Goal: Transaction & Acquisition: Purchase product/service

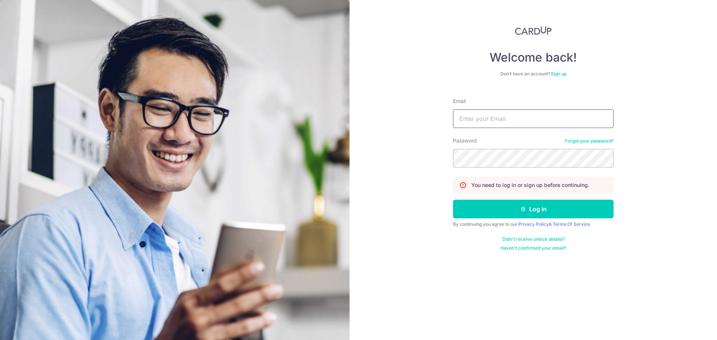
type input "wahtuck@yahoo.com"
drag, startPoint x: 401, startPoint y: 193, endPoint x: 409, endPoint y: 194, distance: 7.9
click at [401, 193] on div "Welcome back! Don’t have an account? Sign up Email wahtuck@yahoo.com Password F…" at bounding box center [534, 170] width 368 height 340
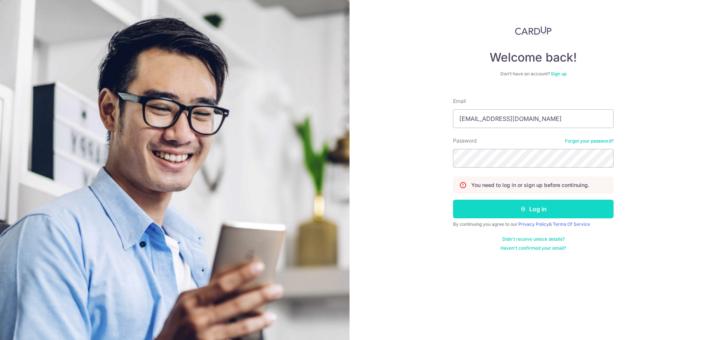
click at [507, 205] on button "Log in" at bounding box center [533, 209] width 161 height 19
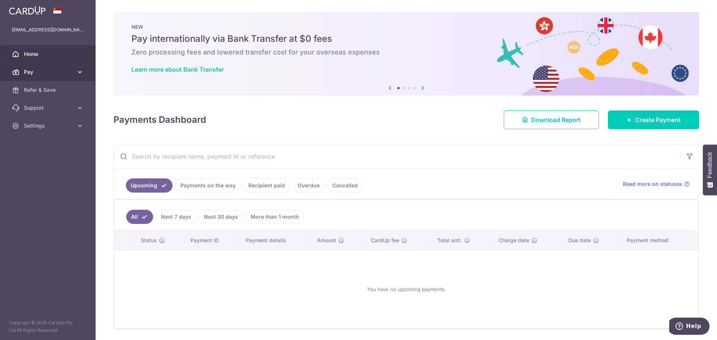
click at [46, 74] on span "Pay" at bounding box center [48, 71] width 49 height 7
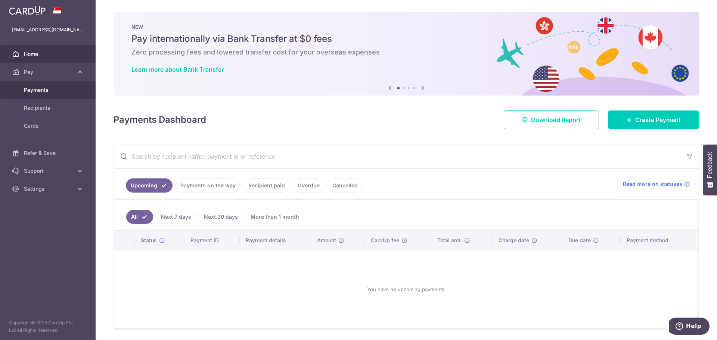
click at [40, 89] on span "Payments" at bounding box center [48, 89] width 49 height 7
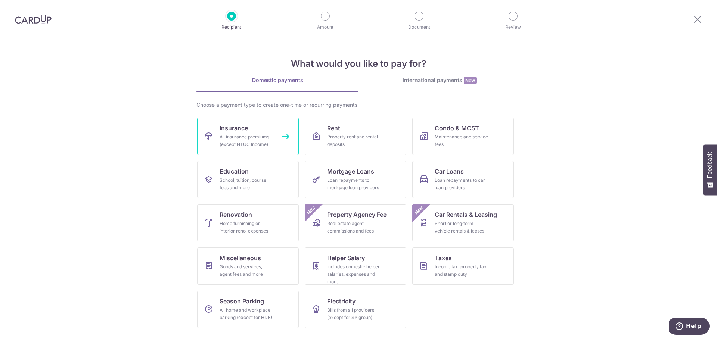
click at [230, 139] on div "All insurance premiums (except NTUC Income)" at bounding box center [247, 140] width 54 height 15
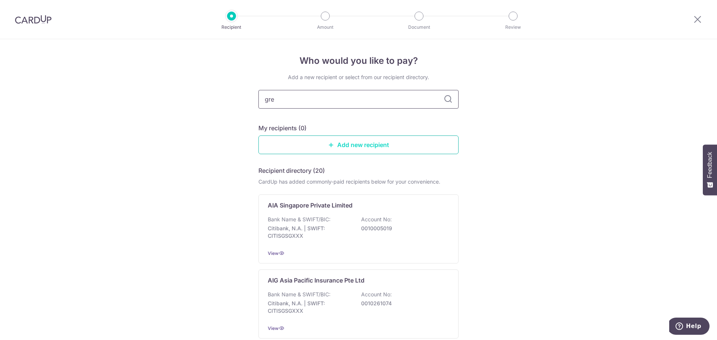
type input "grea"
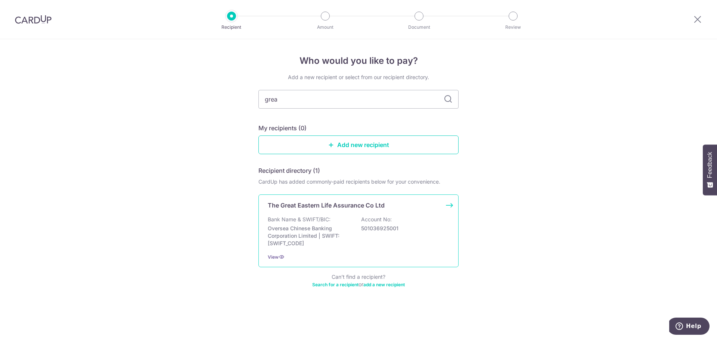
click at [300, 223] on p "Bank Name & SWIFT/BIC:" at bounding box center [299, 219] width 63 height 7
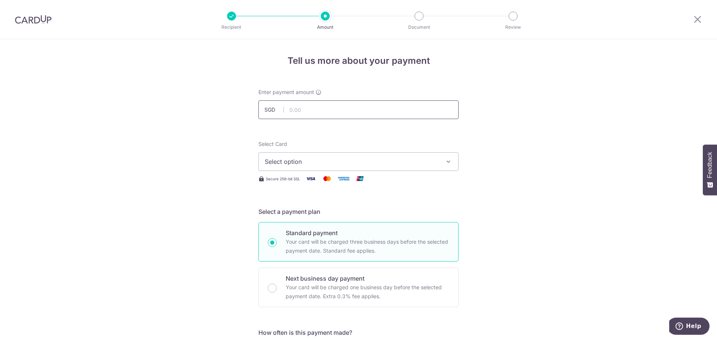
click at [332, 107] on input "text" at bounding box center [358, 109] width 200 height 19
type input "532.28"
click at [317, 157] on span "Select option" at bounding box center [352, 161] width 174 height 9
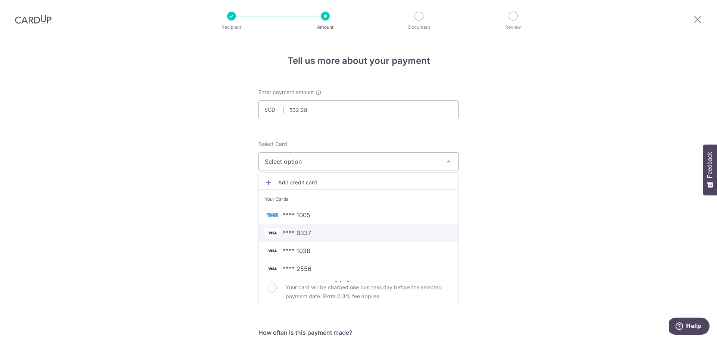
click at [313, 233] on span "**** 0337" at bounding box center [358, 233] width 187 height 9
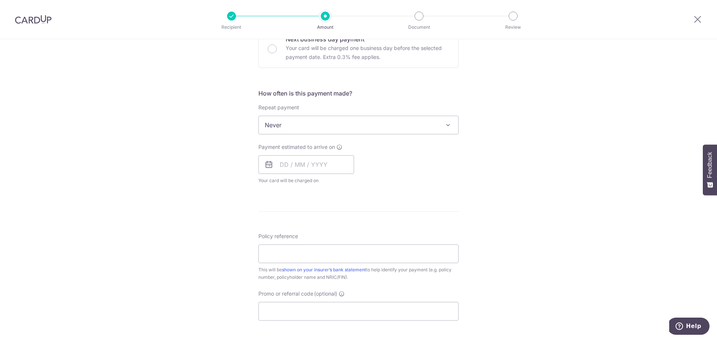
scroll to position [261, 0]
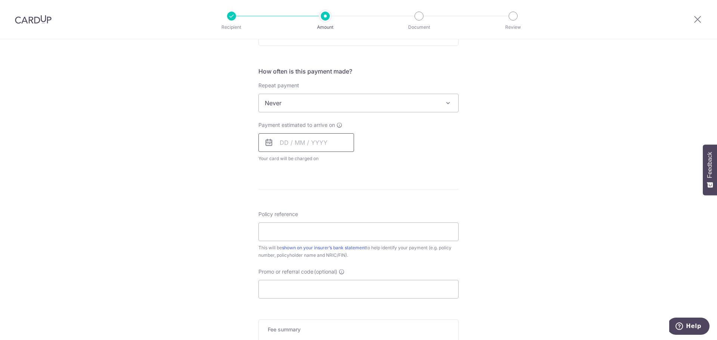
click at [305, 142] on input "text" at bounding box center [306, 142] width 96 height 19
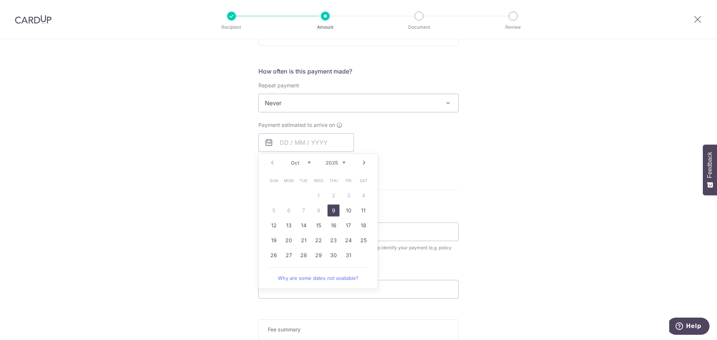
click at [329, 210] on link "9" at bounding box center [334, 211] width 12 height 12
type input "[DATE]"
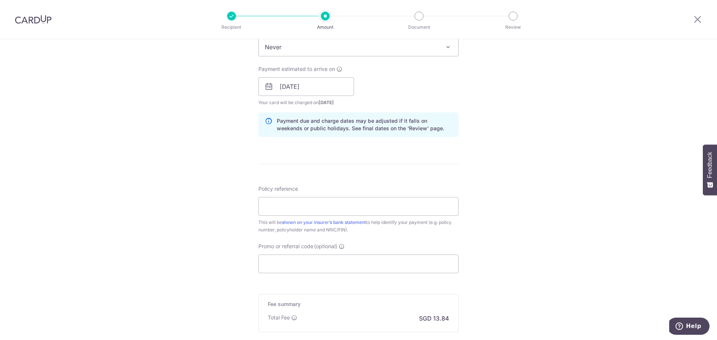
scroll to position [336, 0]
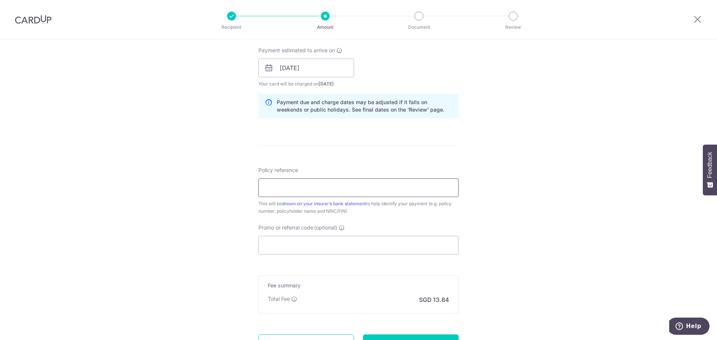
click at [300, 191] on input "Policy reference" at bounding box center [358, 188] width 200 height 19
type input "0100776687"
click at [307, 247] on input "Promo or referral code (optional)" at bounding box center [358, 245] width 200 height 19
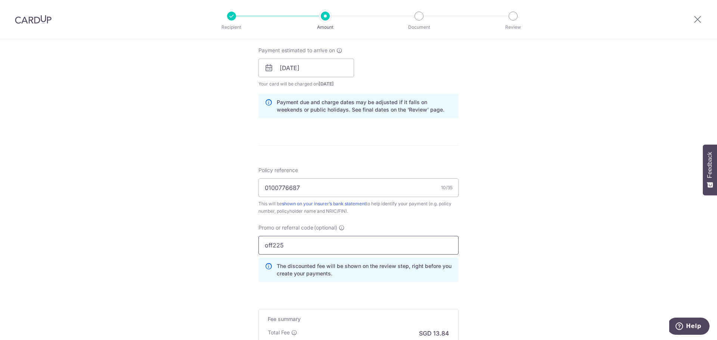
type input "off225"
click at [500, 219] on div "Tell us more about your payment Enter payment amount SGD 532.28 532.28 Select C…" at bounding box center [358, 73] width 717 height 740
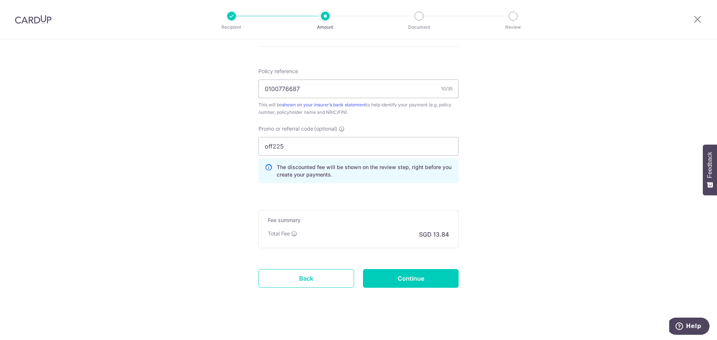
scroll to position [439, 0]
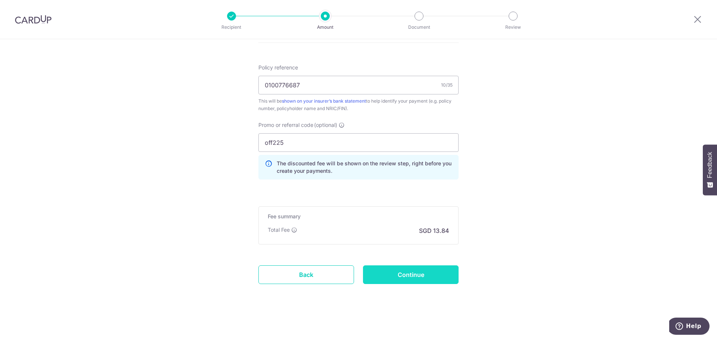
click at [413, 273] on input "Continue" at bounding box center [411, 275] width 96 height 19
